Goal: Task Accomplishment & Management: Use online tool/utility

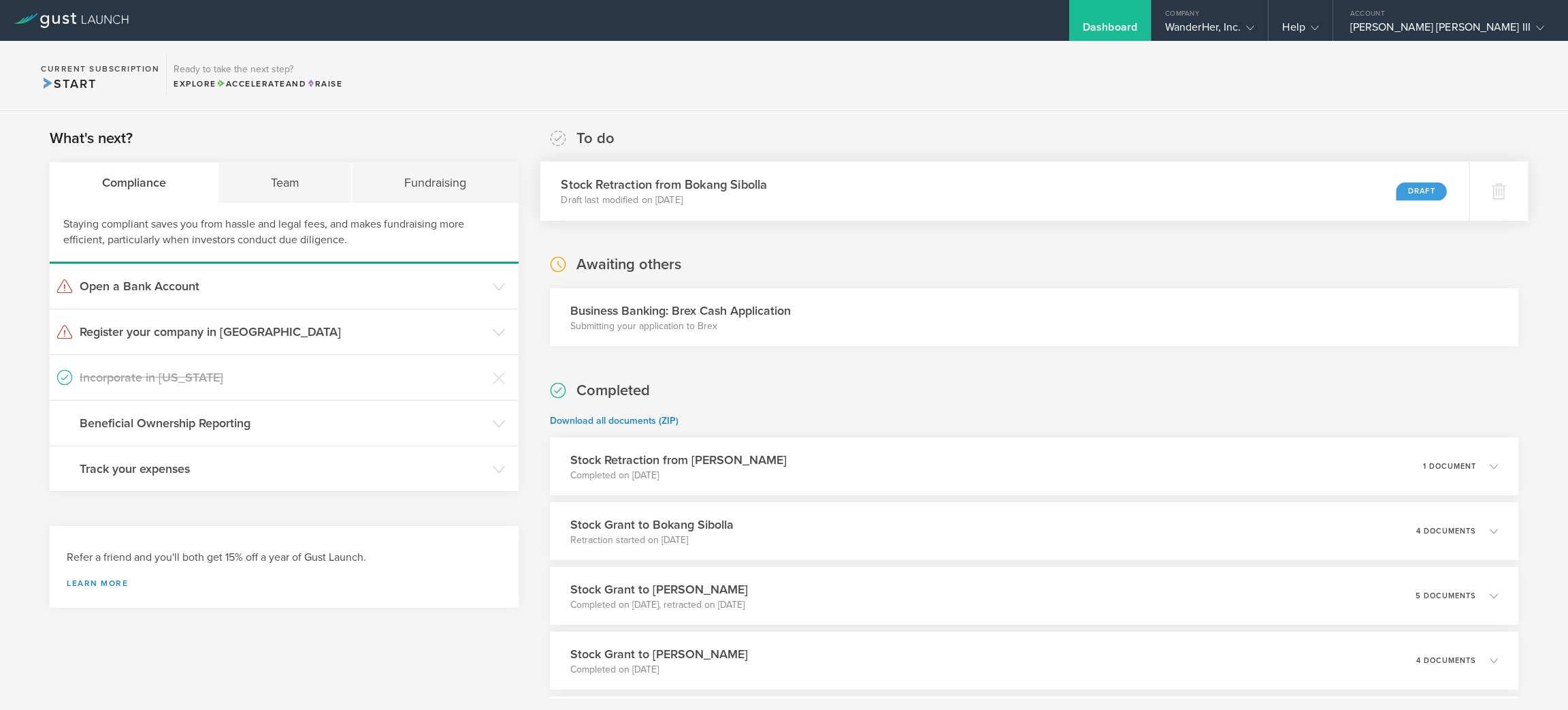
click at [1037, 189] on div "Stock Retraction from Bokang Sibolla Draft last modified on Oct 7, 2025 Draft" at bounding box center [1003, 191] width 929 height 59
click at [1255, 20] on div "WanderHer, Inc." at bounding box center [1210, 30] width 90 height 20
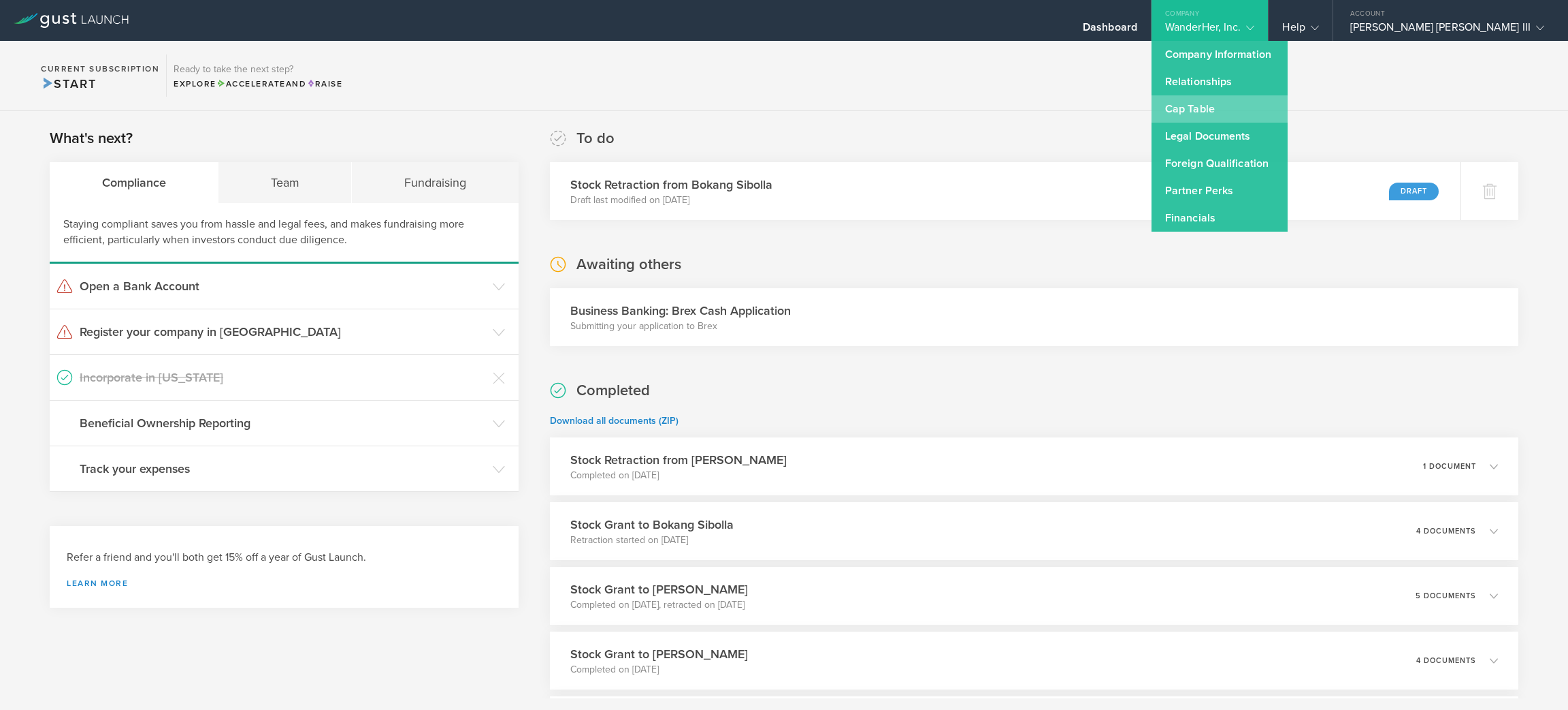
click at [1288, 96] on link "Cap Table" at bounding box center [1220, 109] width 136 height 27
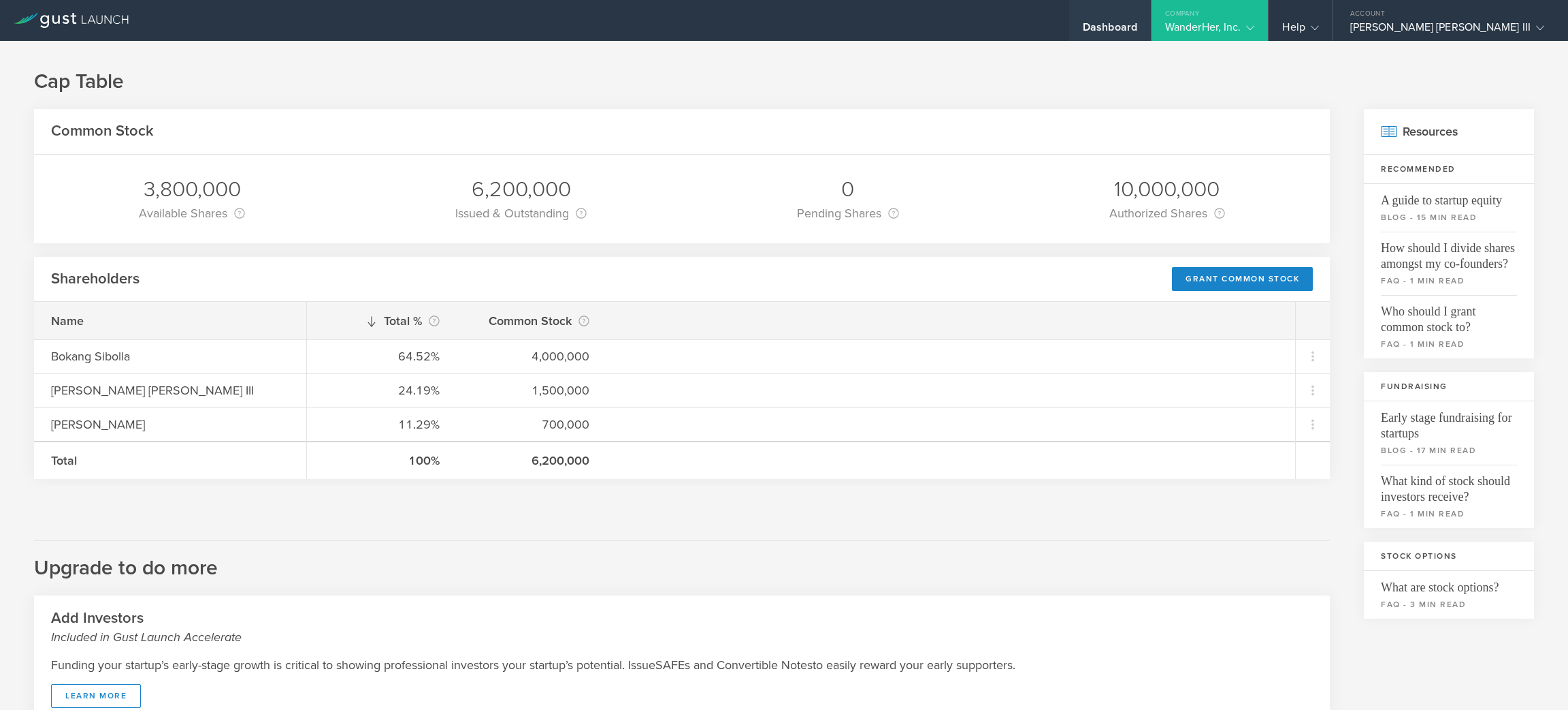
click at [1150, 15] on div "Dashboard" at bounding box center [1110, 20] width 82 height 41
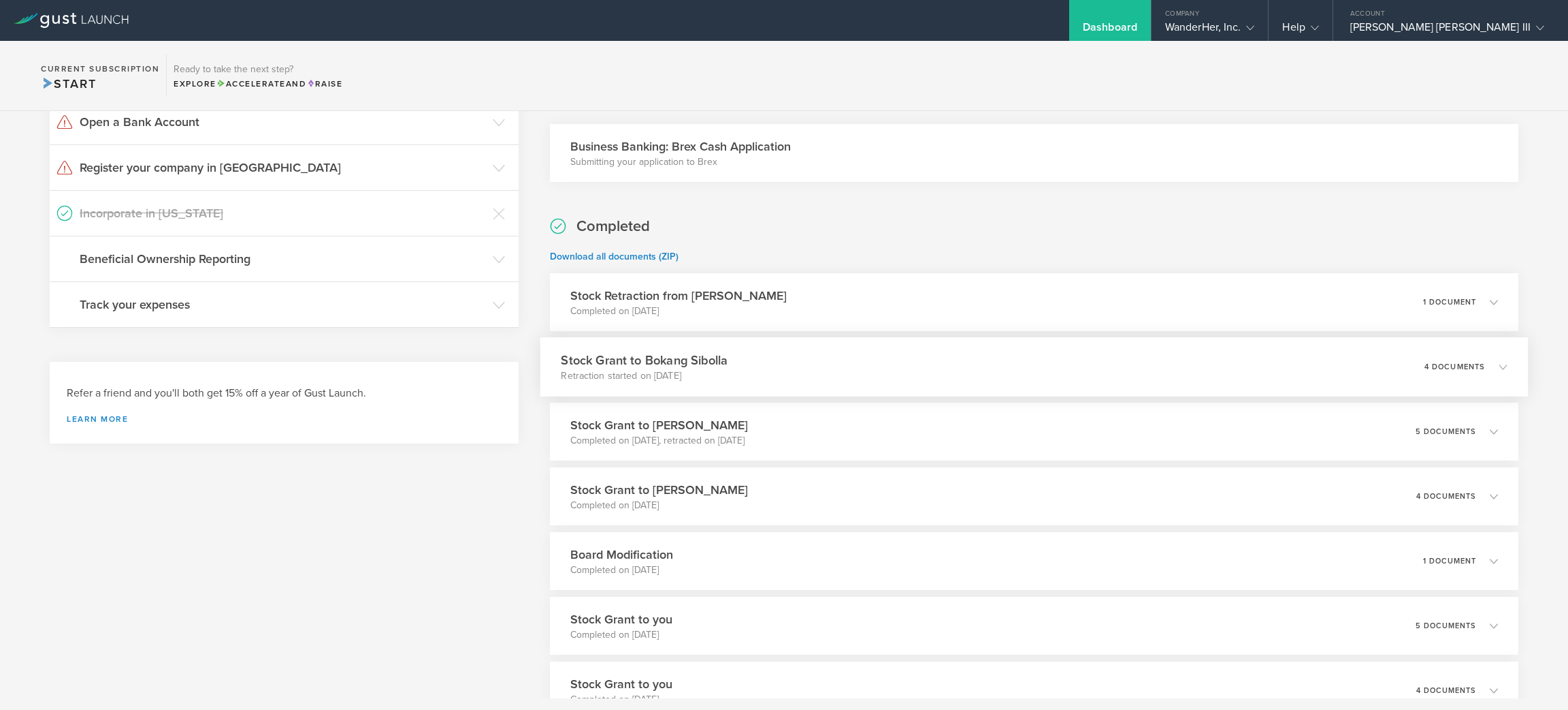
scroll to position [163, 0]
click at [1169, 425] on div "Stock Grant to Sergio Ruiz Moral Completed on Sep 6, 2025, retracted on Oct 7, …" at bounding box center [1033, 432] width 988 height 59
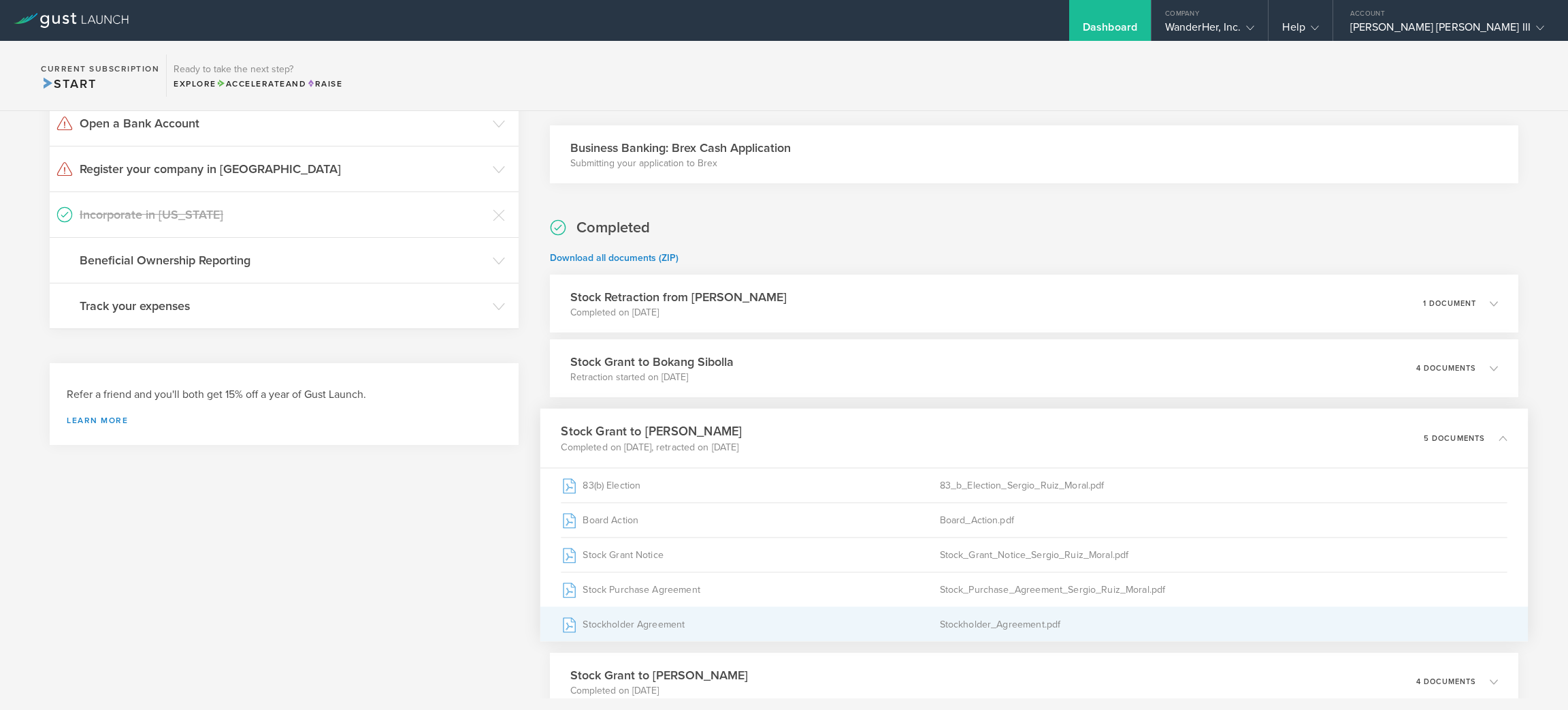
scroll to position [363, 0]
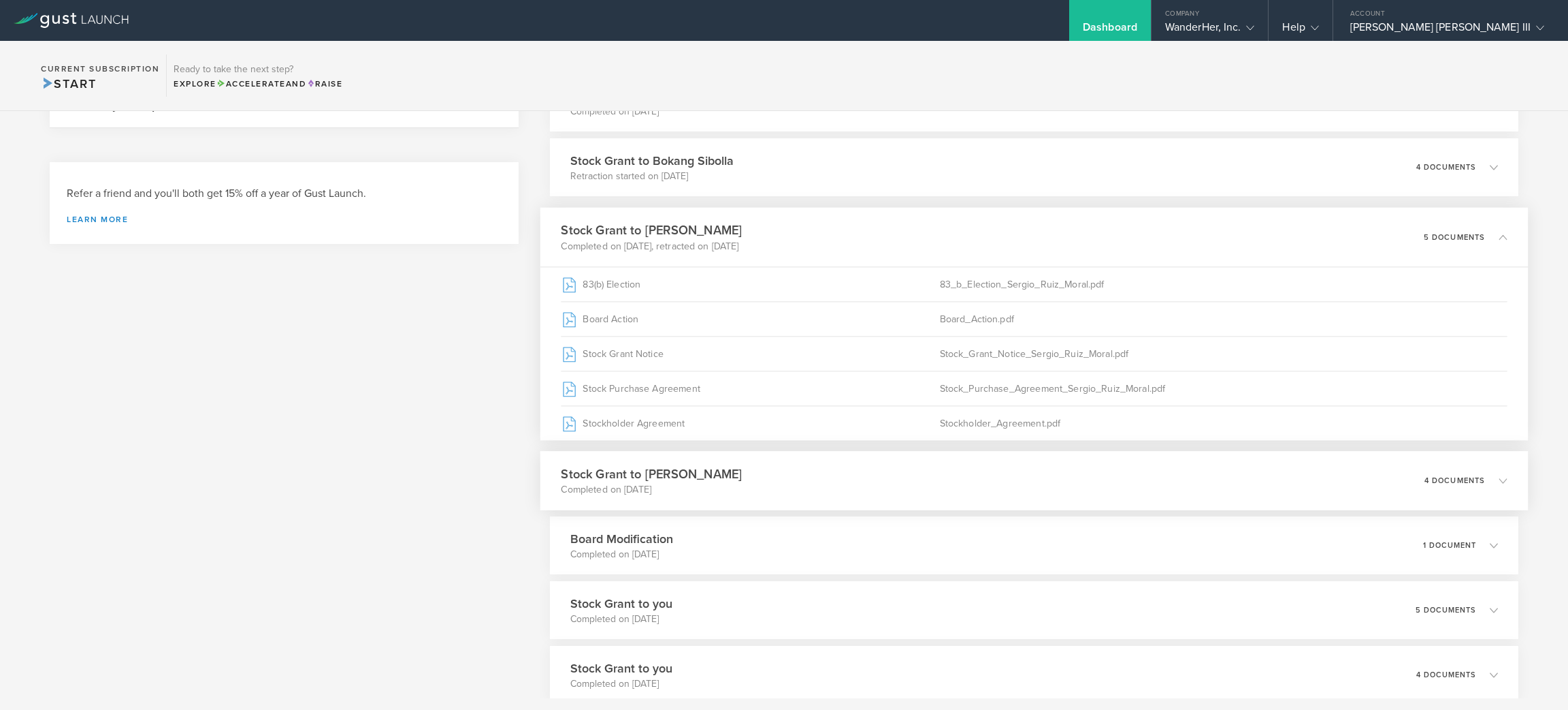
click at [1087, 481] on div "Stock Grant to Sergio Ruiz Moral Completed on Sep 6, 2025 4 documents" at bounding box center [1033, 480] width 988 height 59
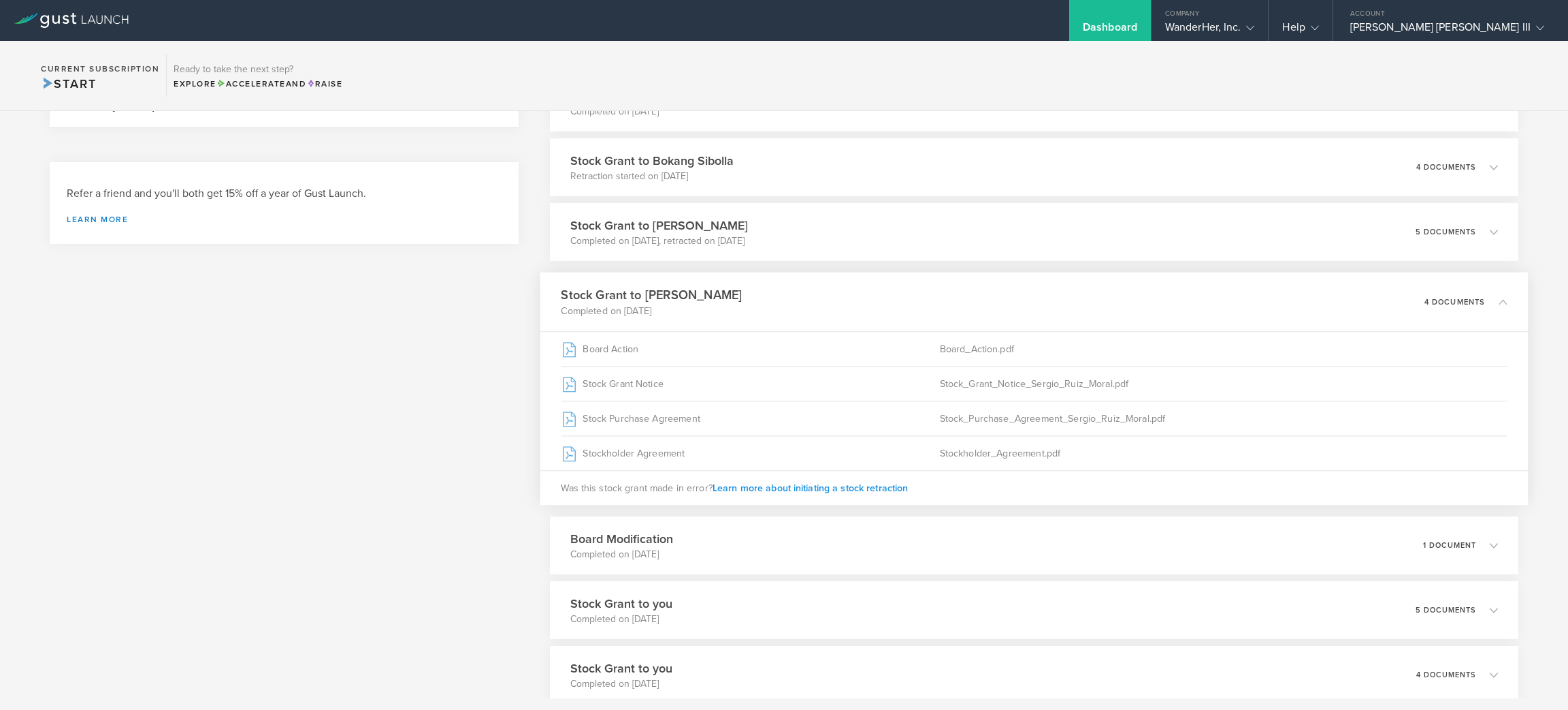
click at [863, 489] on span "Learn more about initiating a stock retraction" at bounding box center [809, 487] width 196 height 12
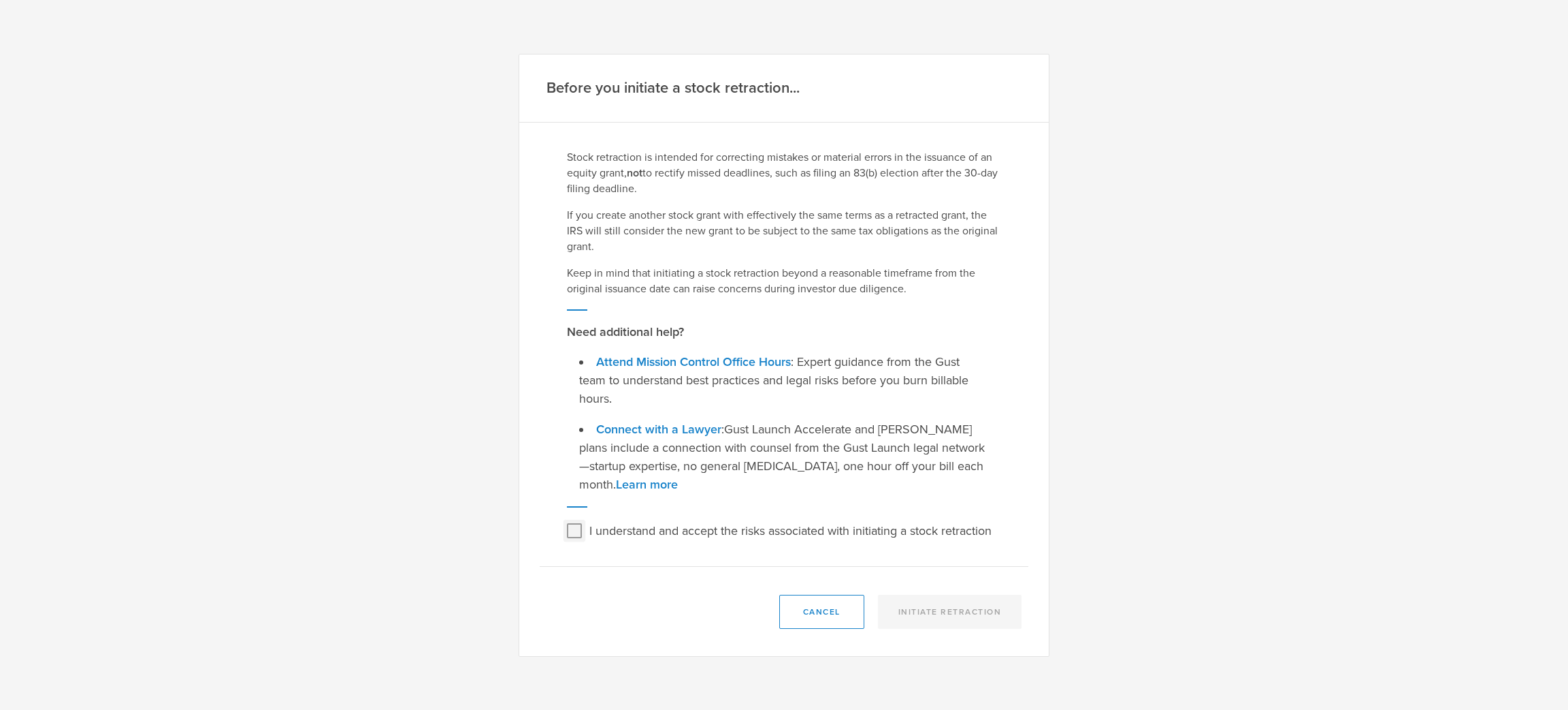
click at [585, 519] on input "I understand and accept the risks associated with initiating a stock retraction" at bounding box center [574, 530] width 21 height 21
checkbox input "true"
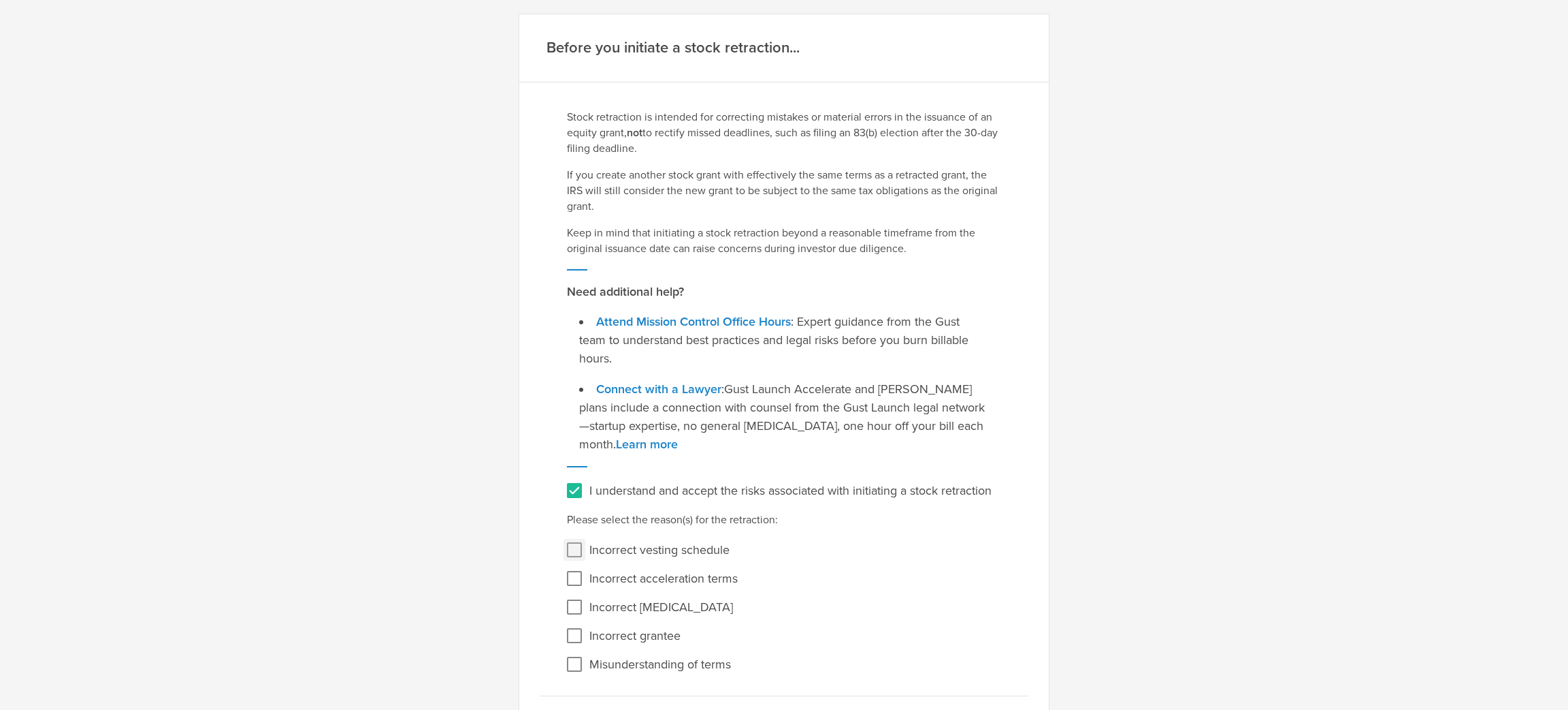
click at [564, 549] on input "Incorrect vesting schedule" at bounding box center [574, 549] width 21 height 21
checkbox input "false"
click at [564, 664] on input "Misunderstanding of terms" at bounding box center [574, 663] width 21 height 21
checkbox input "true"
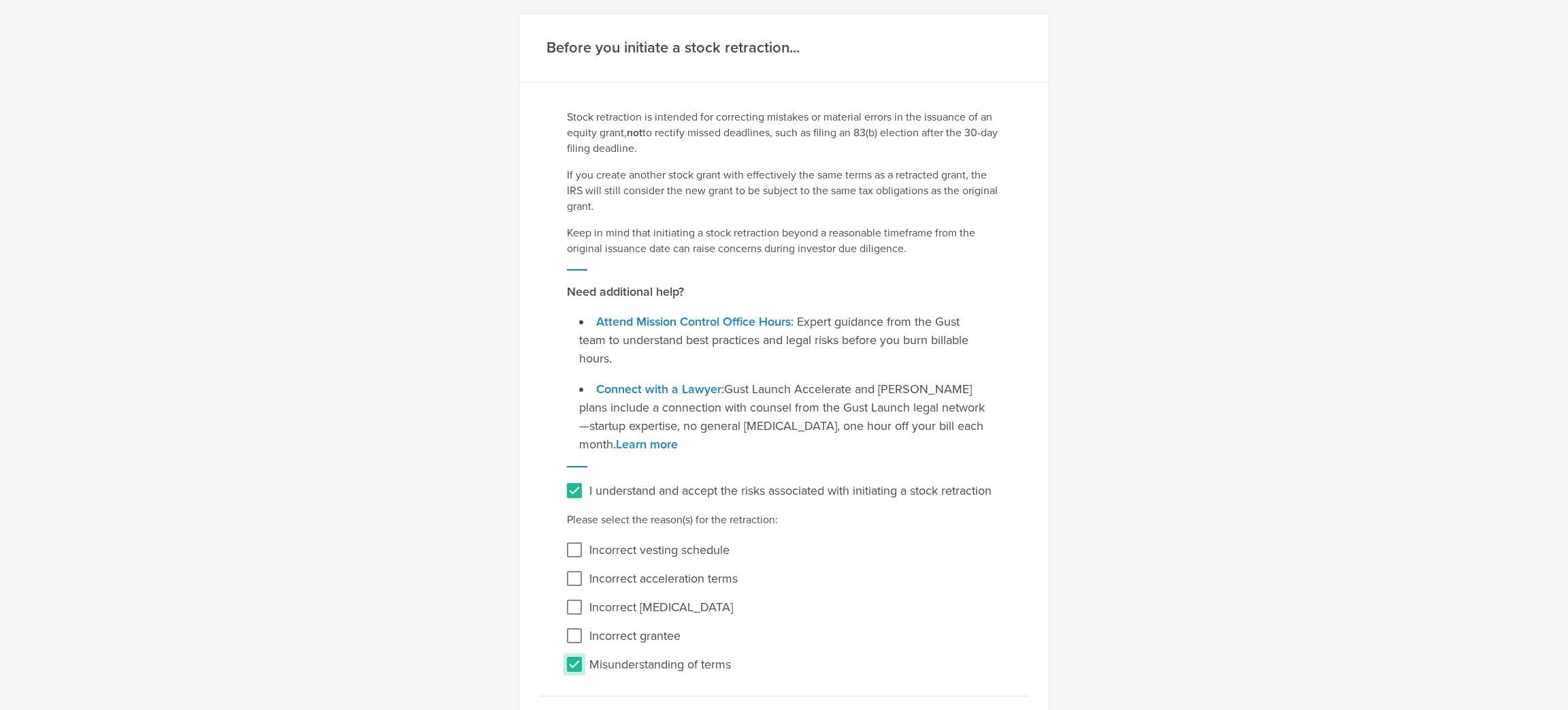
scroll to position [88, 0]
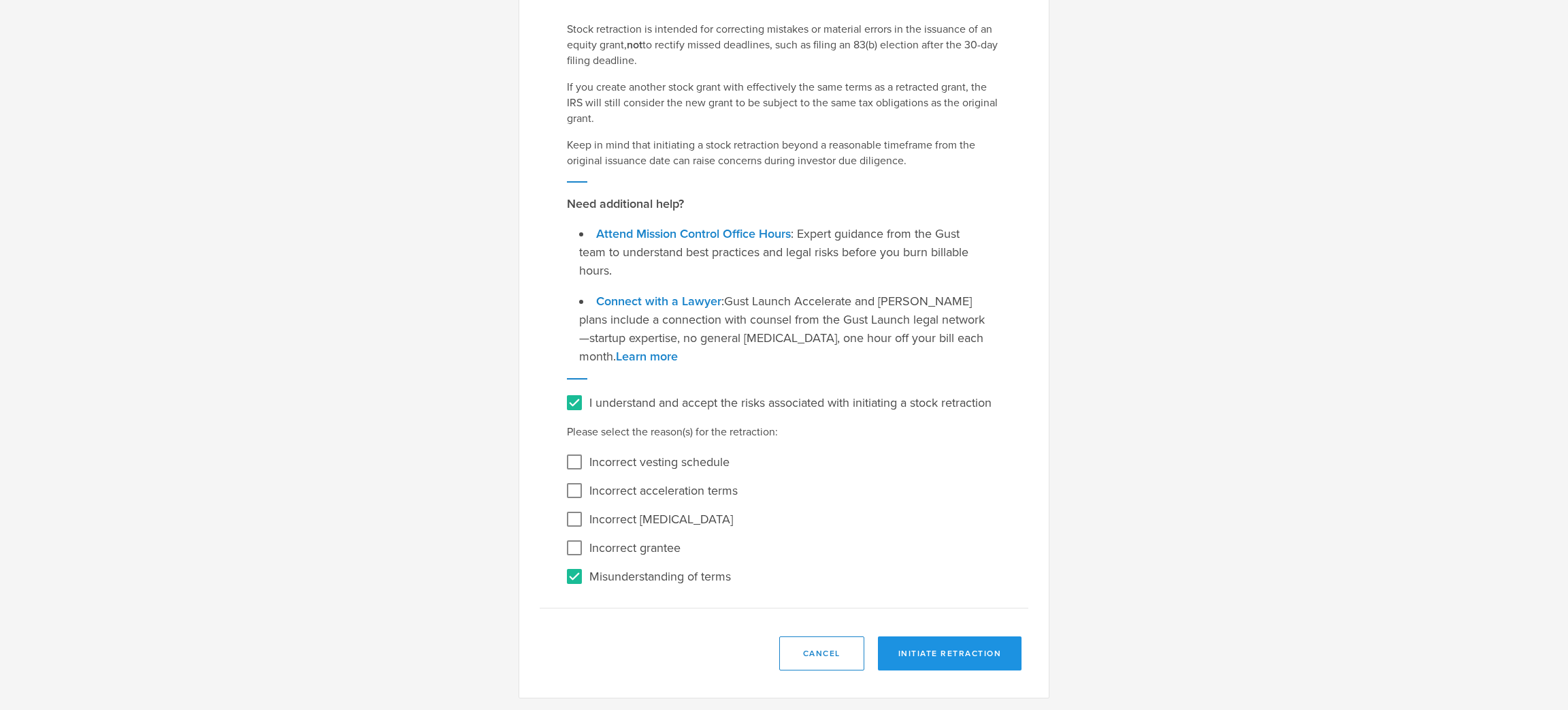
click at [920, 655] on button "Initiate Retraction" at bounding box center [950, 653] width 144 height 34
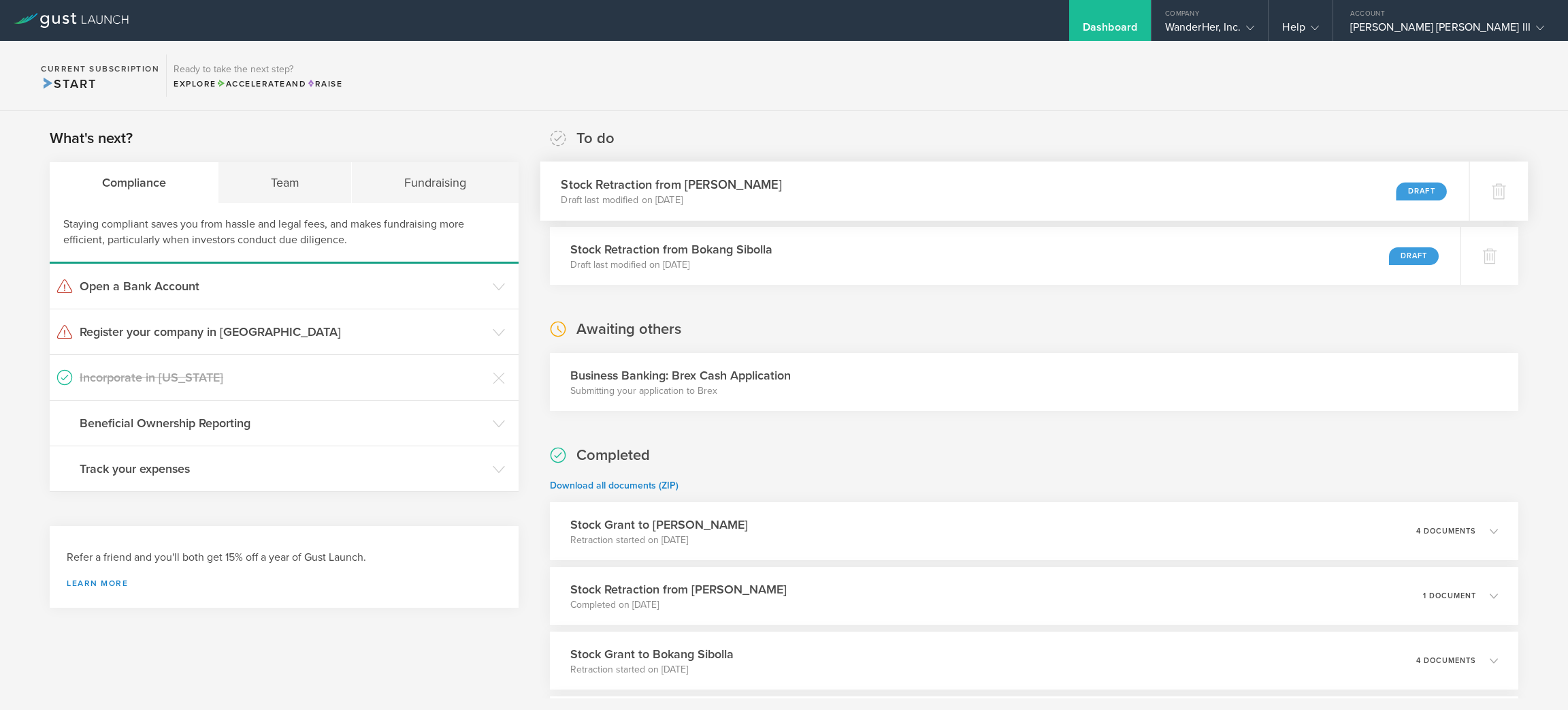
click at [940, 175] on div "Stock Retraction from Sergio Ruiz Moral Draft last modified on Oct 7, 2025 Draft" at bounding box center [1003, 191] width 929 height 59
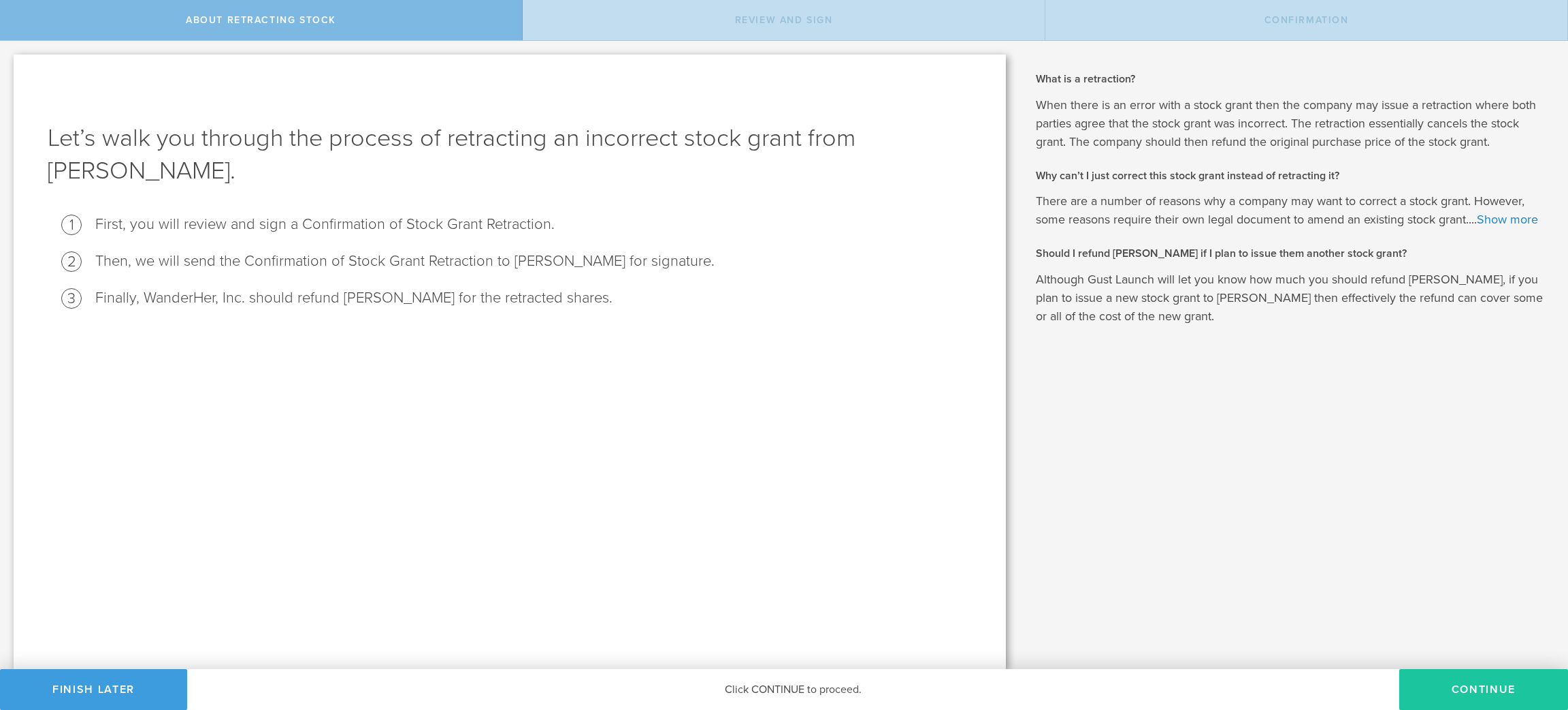
click at [1471, 693] on button "Continue" at bounding box center [1482, 690] width 168 height 41
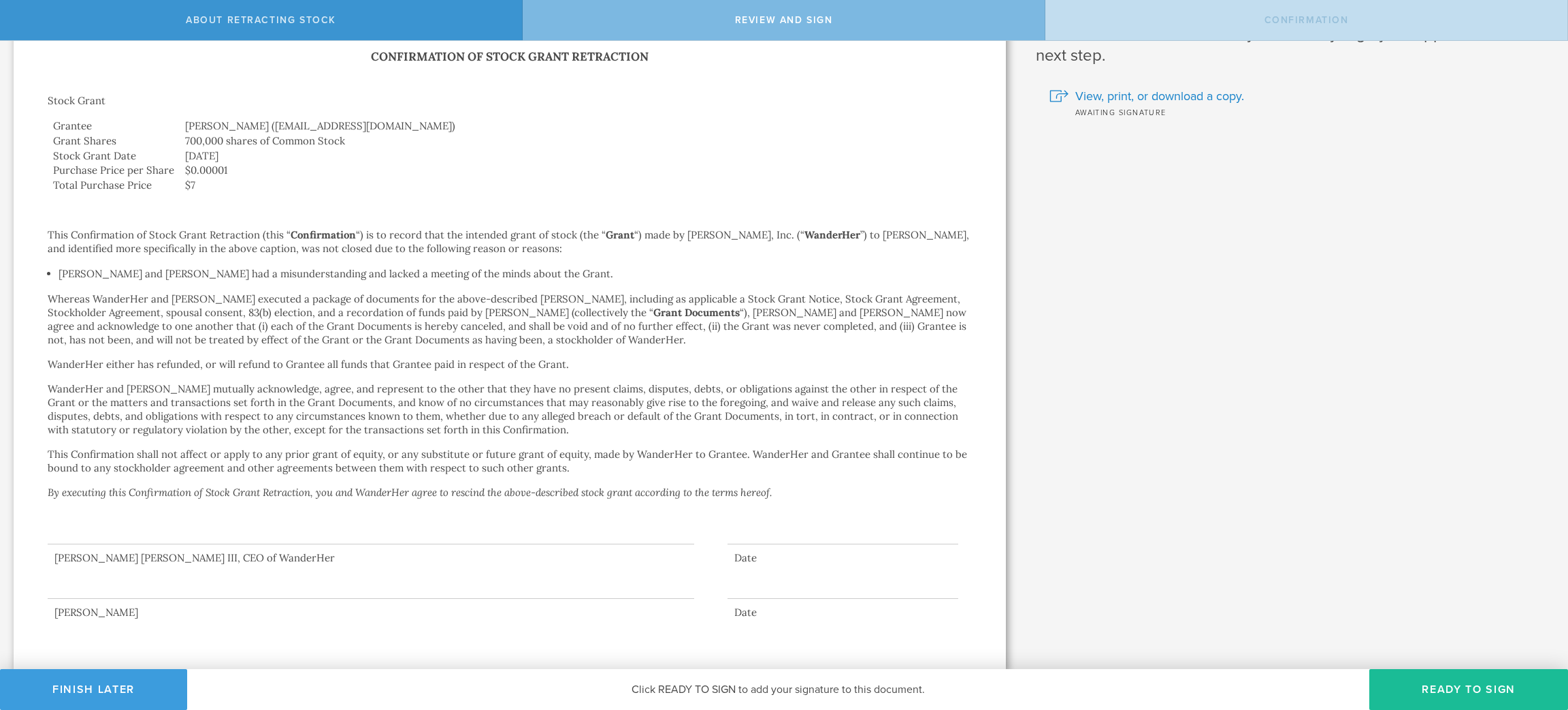
scroll to position [57, 0]
click at [1443, 687] on button "Ready to Sign" at bounding box center [1469, 690] width 199 height 41
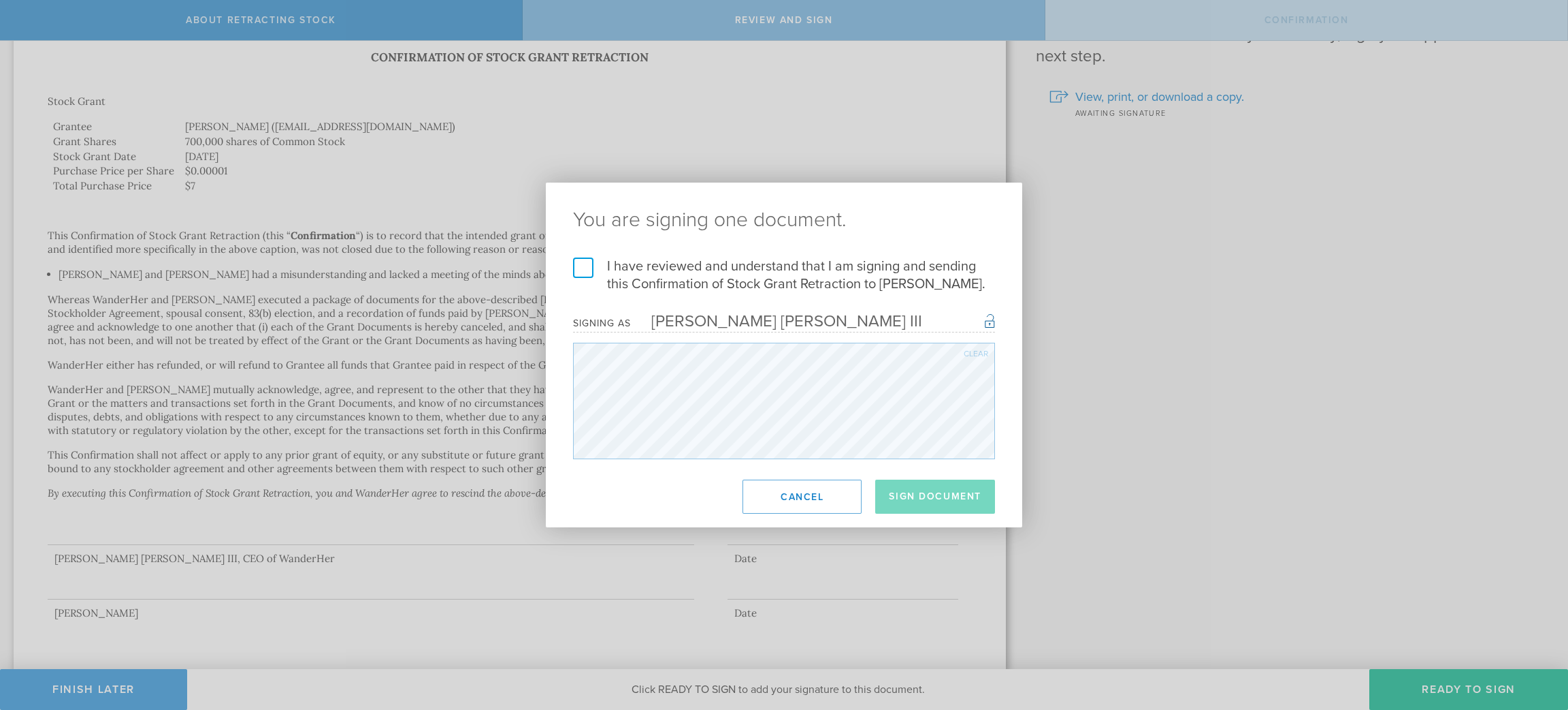
click at [585, 278] on label "I have reviewed and understand that I am signing and sending this Confirmation …" at bounding box center [784, 275] width 421 height 35
click at [0, 0] on input "I have reviewed and understand that I am signing and sending this Confirmation …" at bounding box center [0, 0] width 0 height 0
click at [965, 490] on button "Sign Document" at bounding box center [934, 496] width 120 height 34
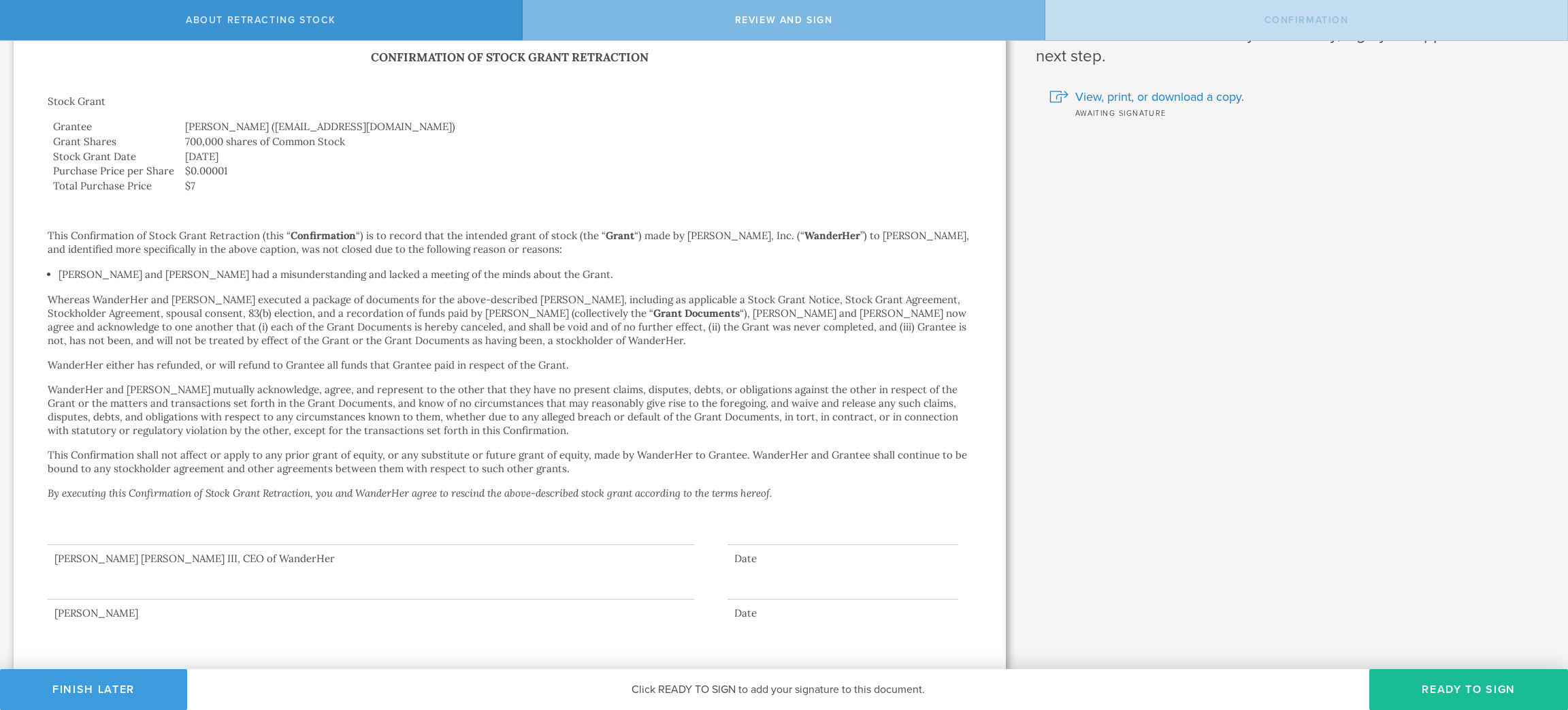
scroll to position [0, 0]
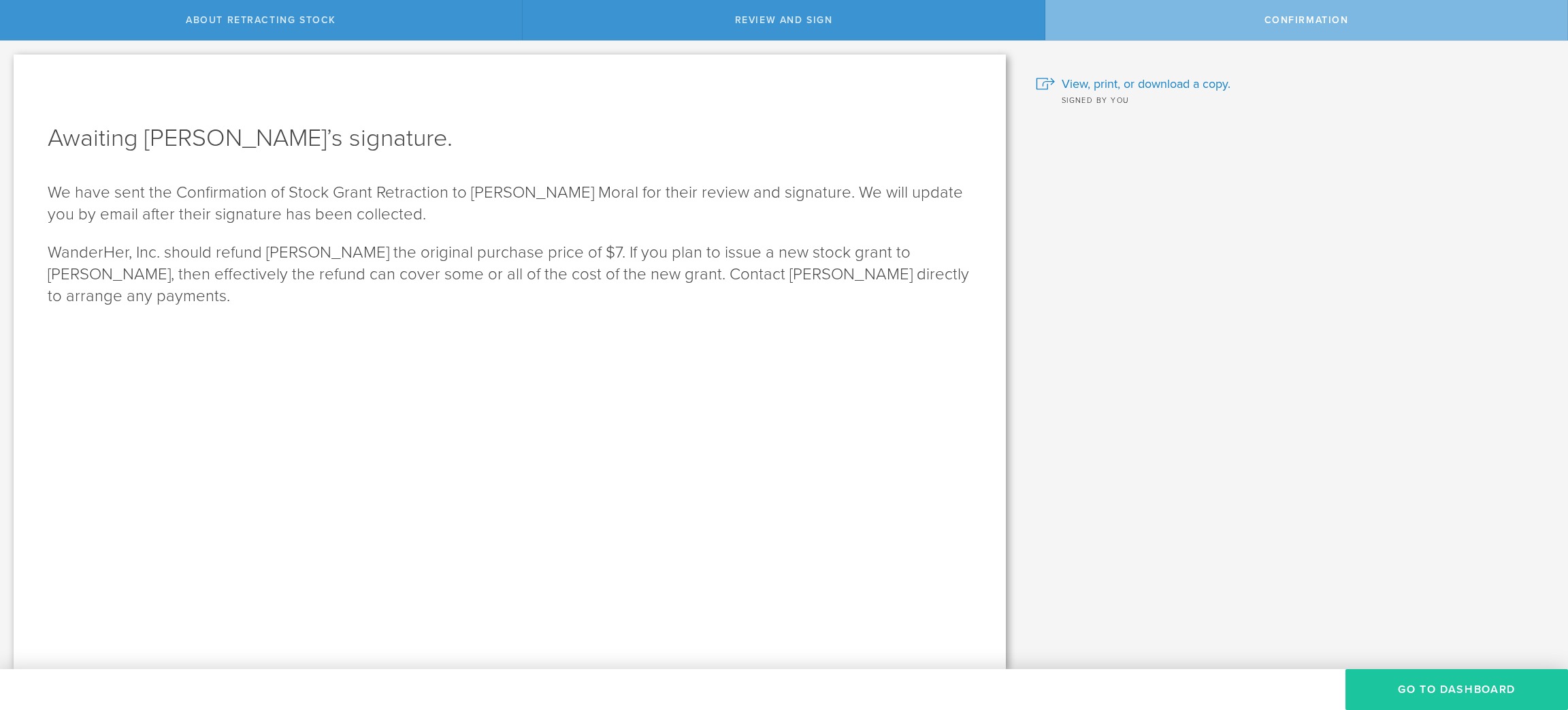
click at [1432, 686] on button "Go to Dashboard" at bounding box center [1456, 690] width 223 height 41
